Goal: Information Seeking & Learning: Learn about a topic

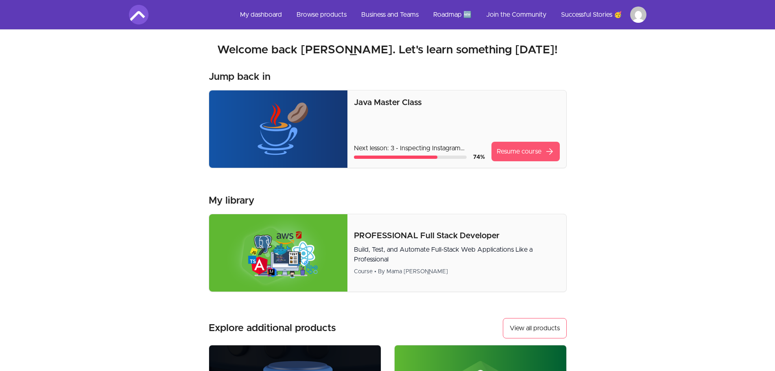
click at [506, 150] on link "Resume course arrow_forward" at bounding box center [526, 152] width 68 height 20
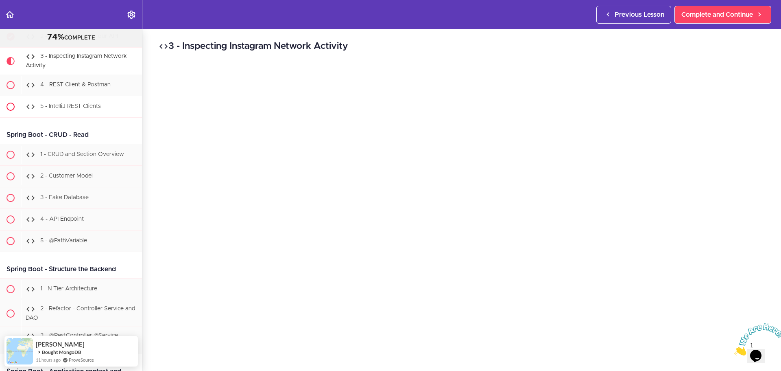
scroll to position [8292, 0]
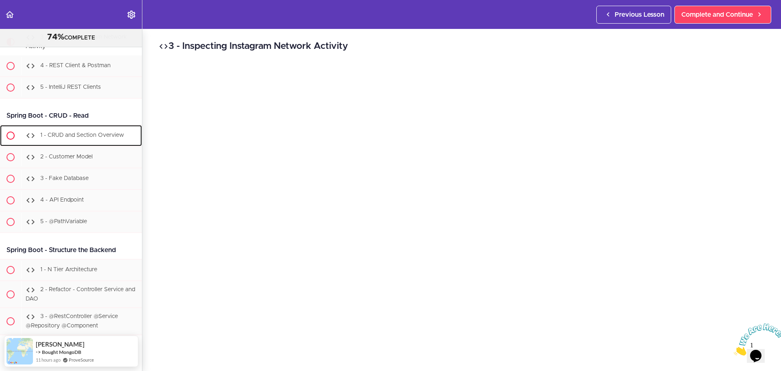
click at [69, 144] on div "1 - CRUD and Section Overview" at bounding box center [81, 136] width 121 height 18
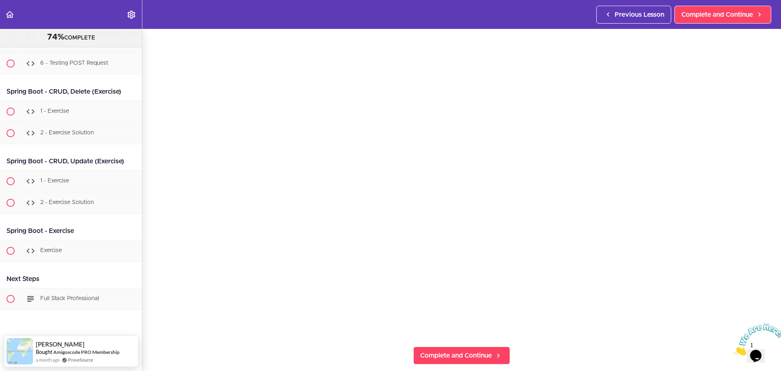
scroll to position [122, 0]
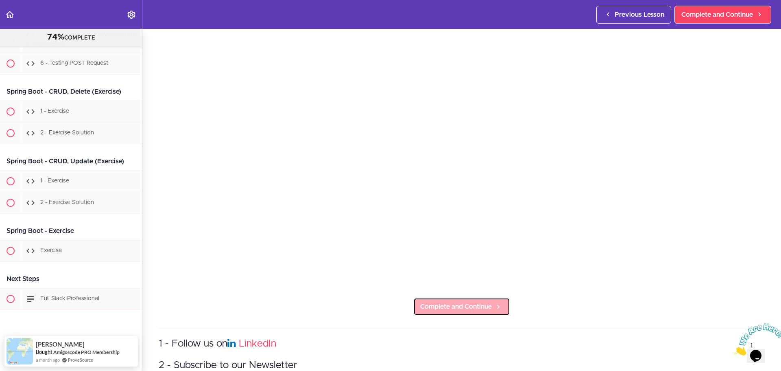
click at [482, 302] on span "Complete and Continue" at bounding box center [456, 307] width 72 height 10
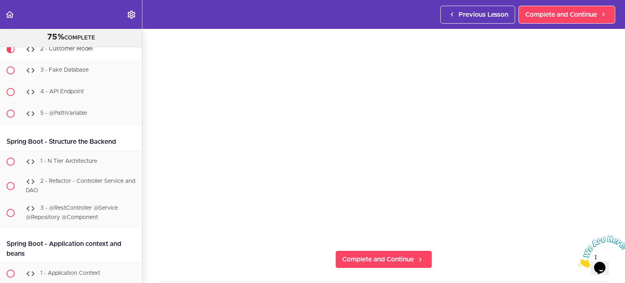
scroll to position [8399, 0]
